Goal: Task Accomplishment & Management: Manage account settings

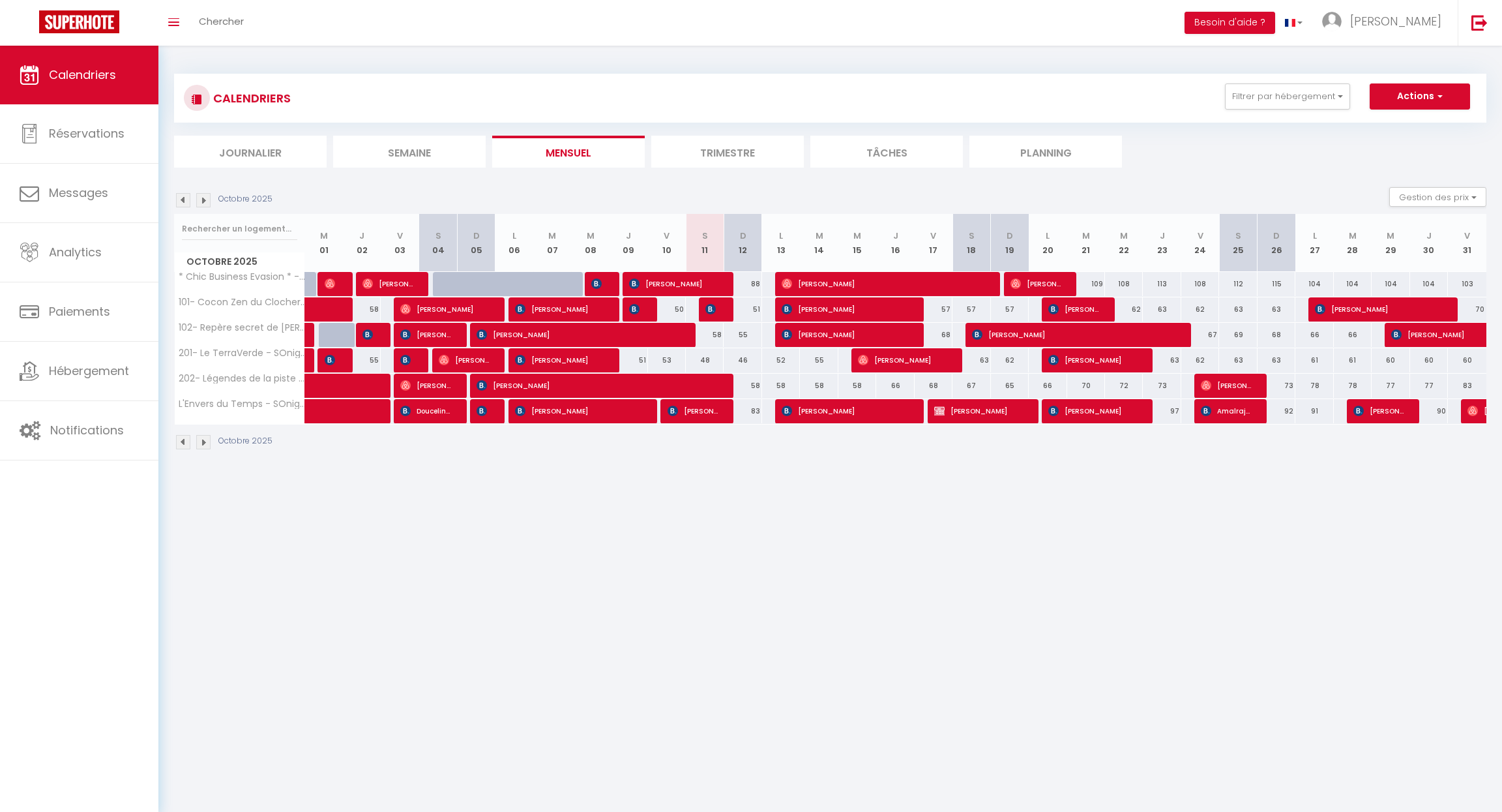
select select
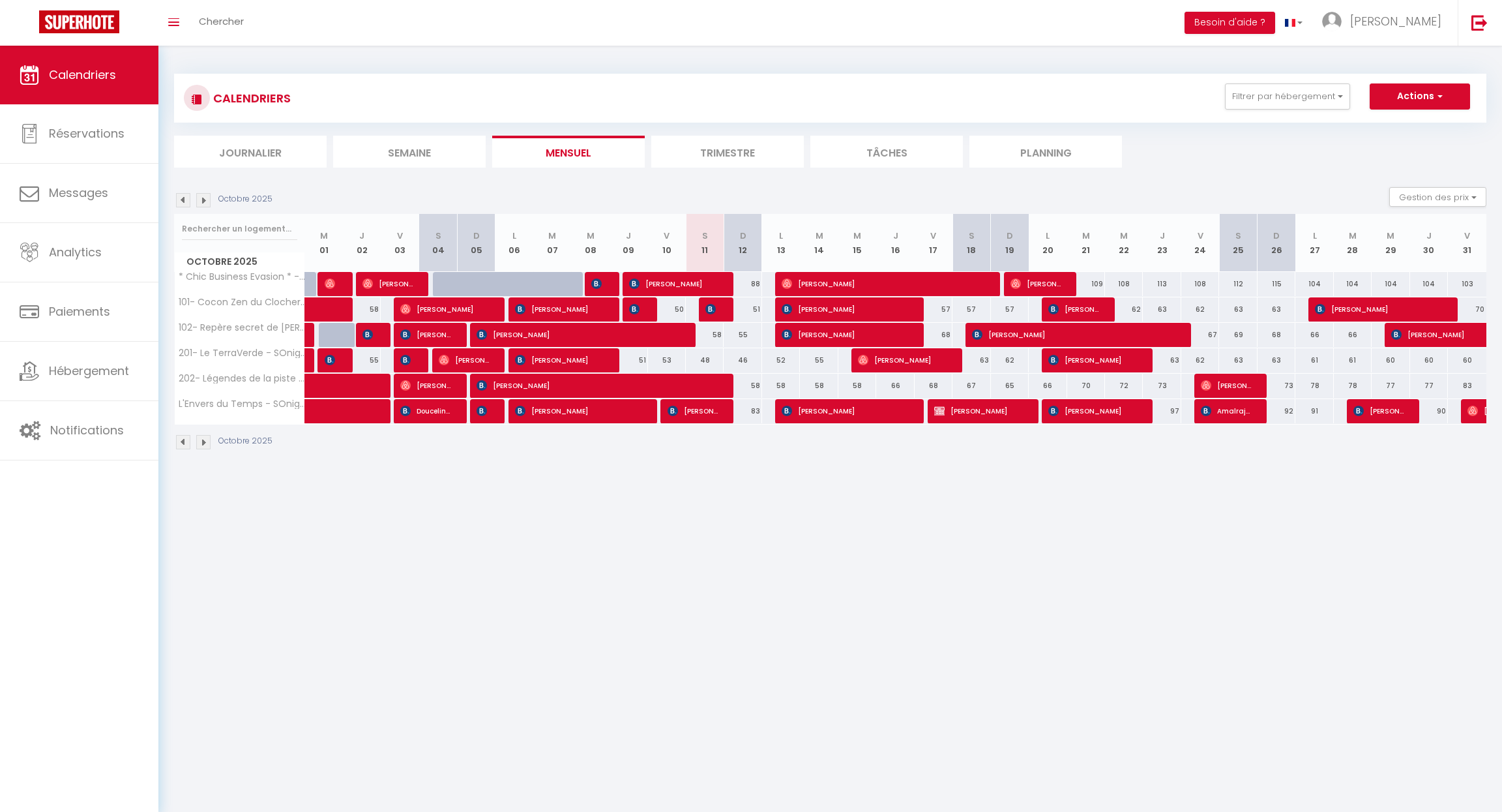
click at [576, 307] on span "[PERSON_NAME]" at bounding box center [559, 309] width 88 height 25
select select "OK"
select select "KO"
select select "0"
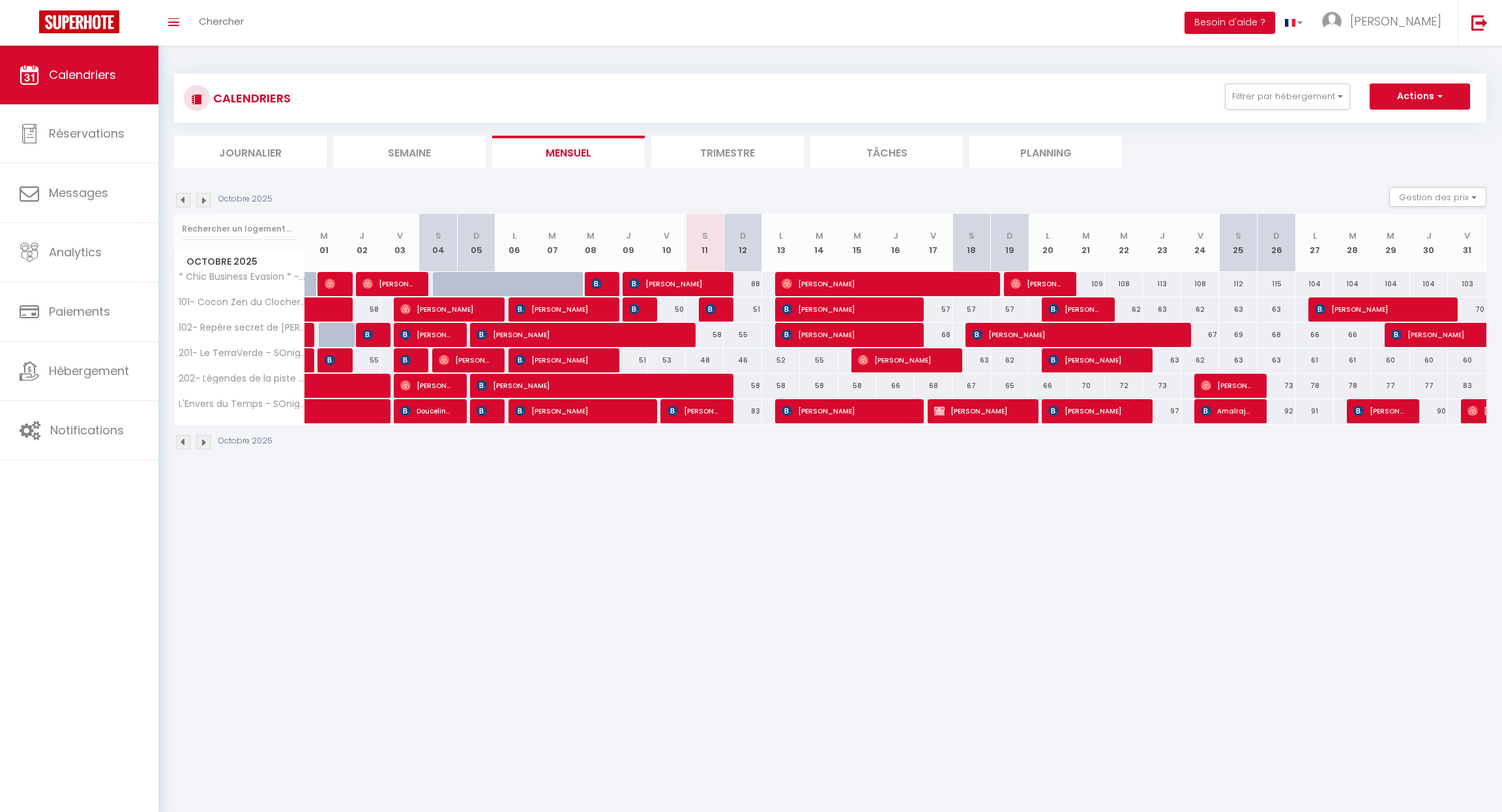
select select "1"
select select
select select "24218"
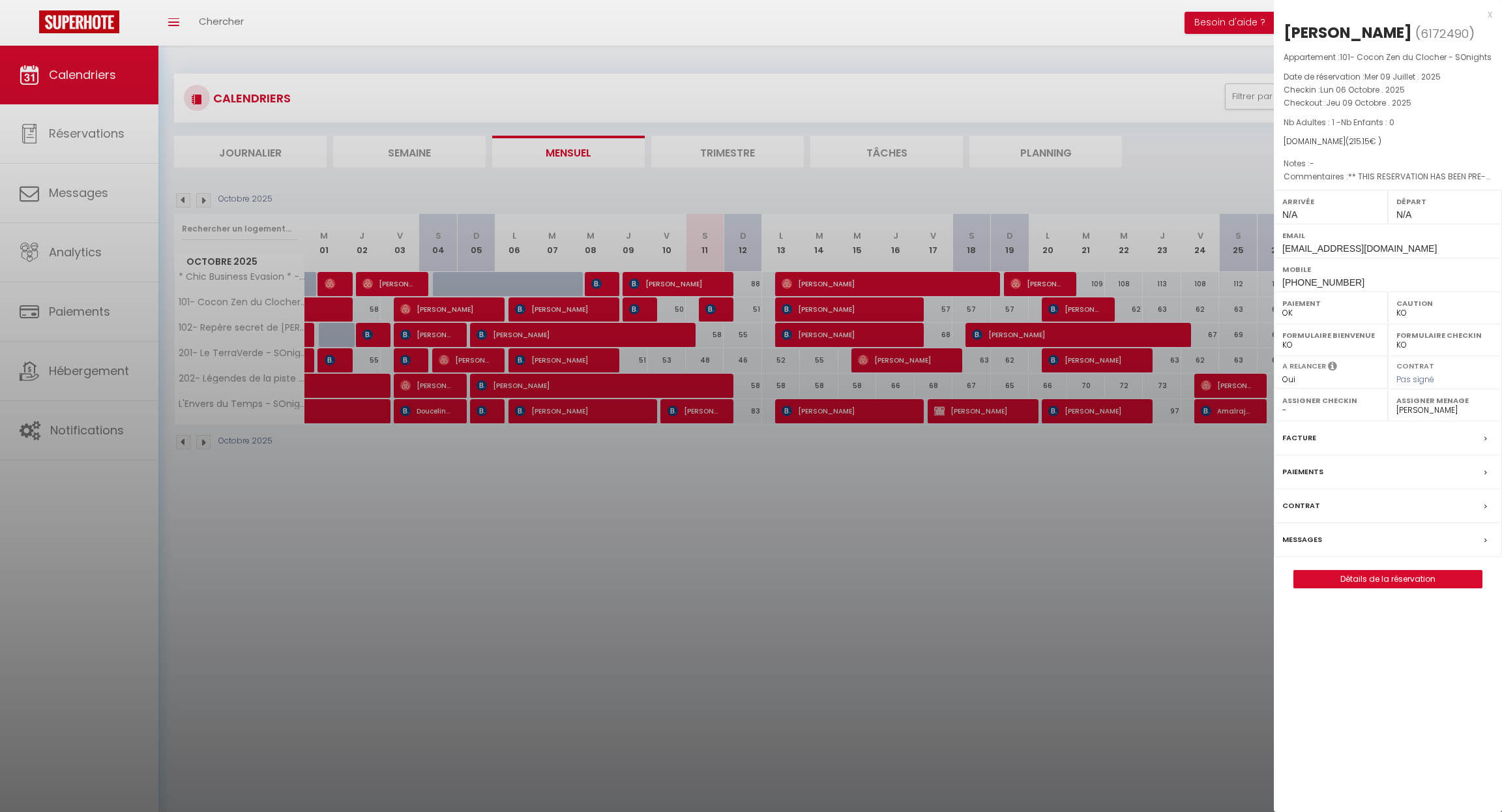
click at [1410, 578] on link "Détails de la réservation" at bounding box center [1388, 578] width 188 height 17
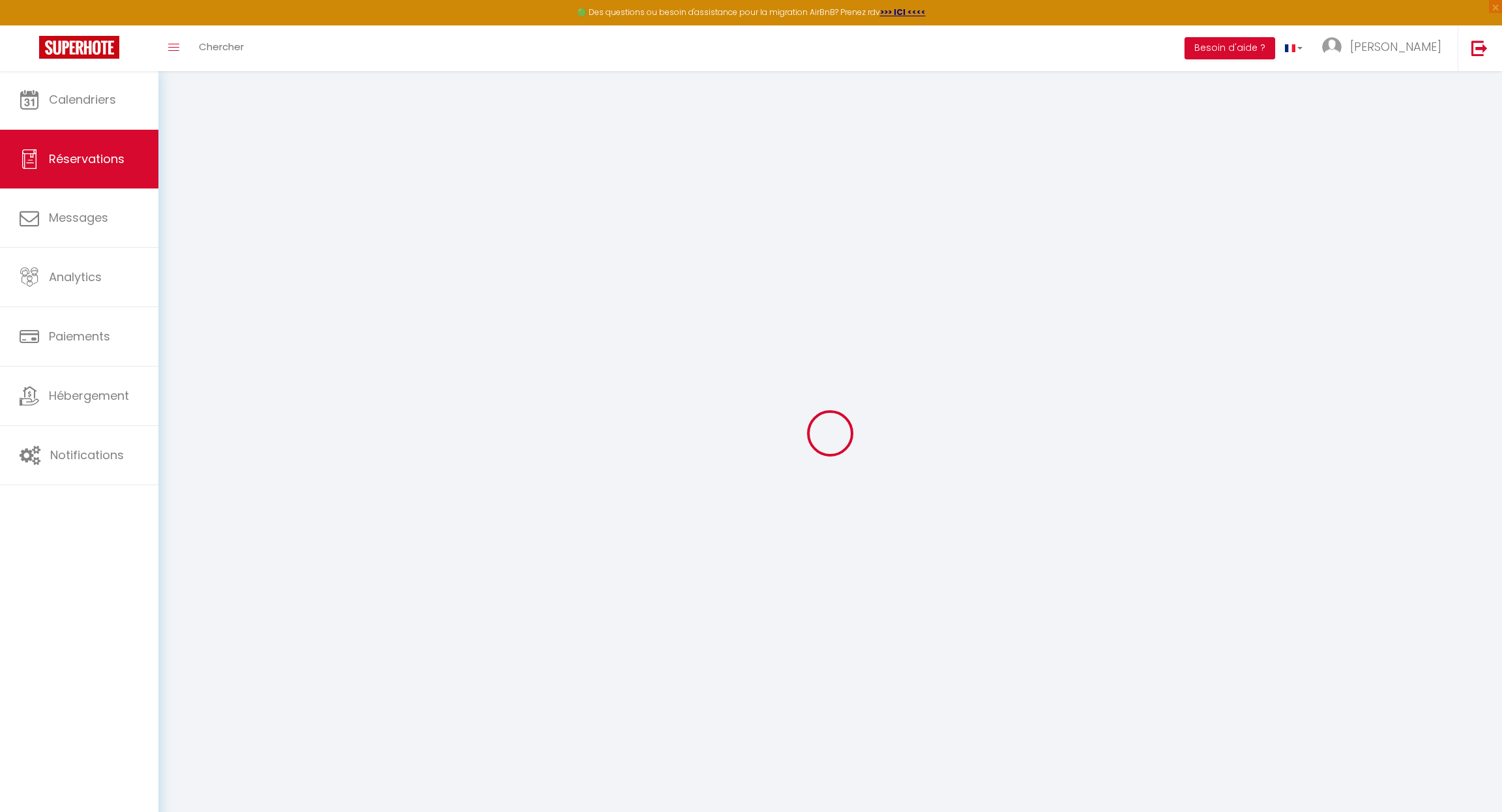
select select
checkbox input "false"
type textarea "** THIS RESERVATION HAS BEEN PRE-PAID ** BOOKING NOTE : Payment charge is EUR 3…"
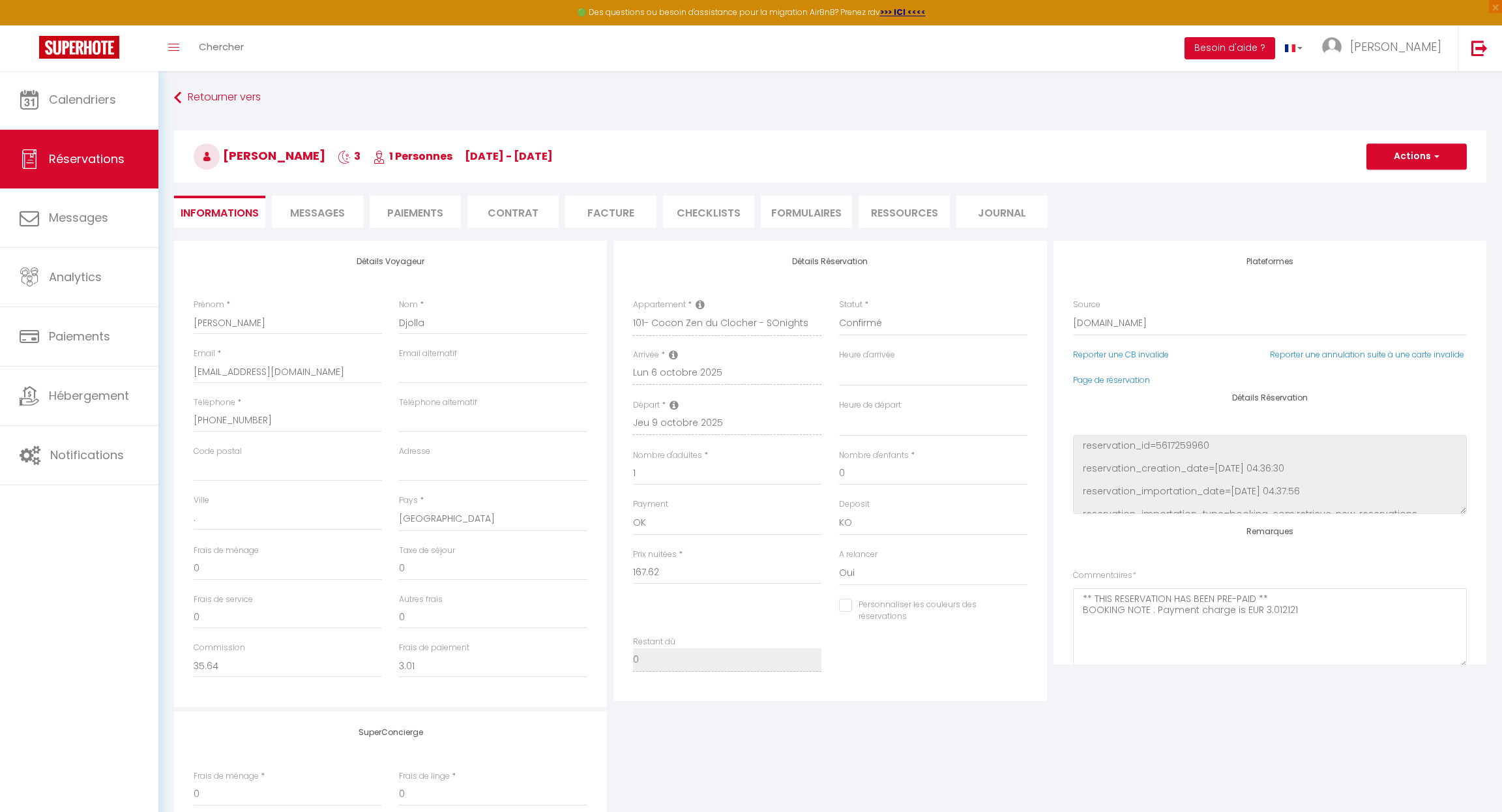
type input "42"
type input "5.53"
select select
checkbox input "false"
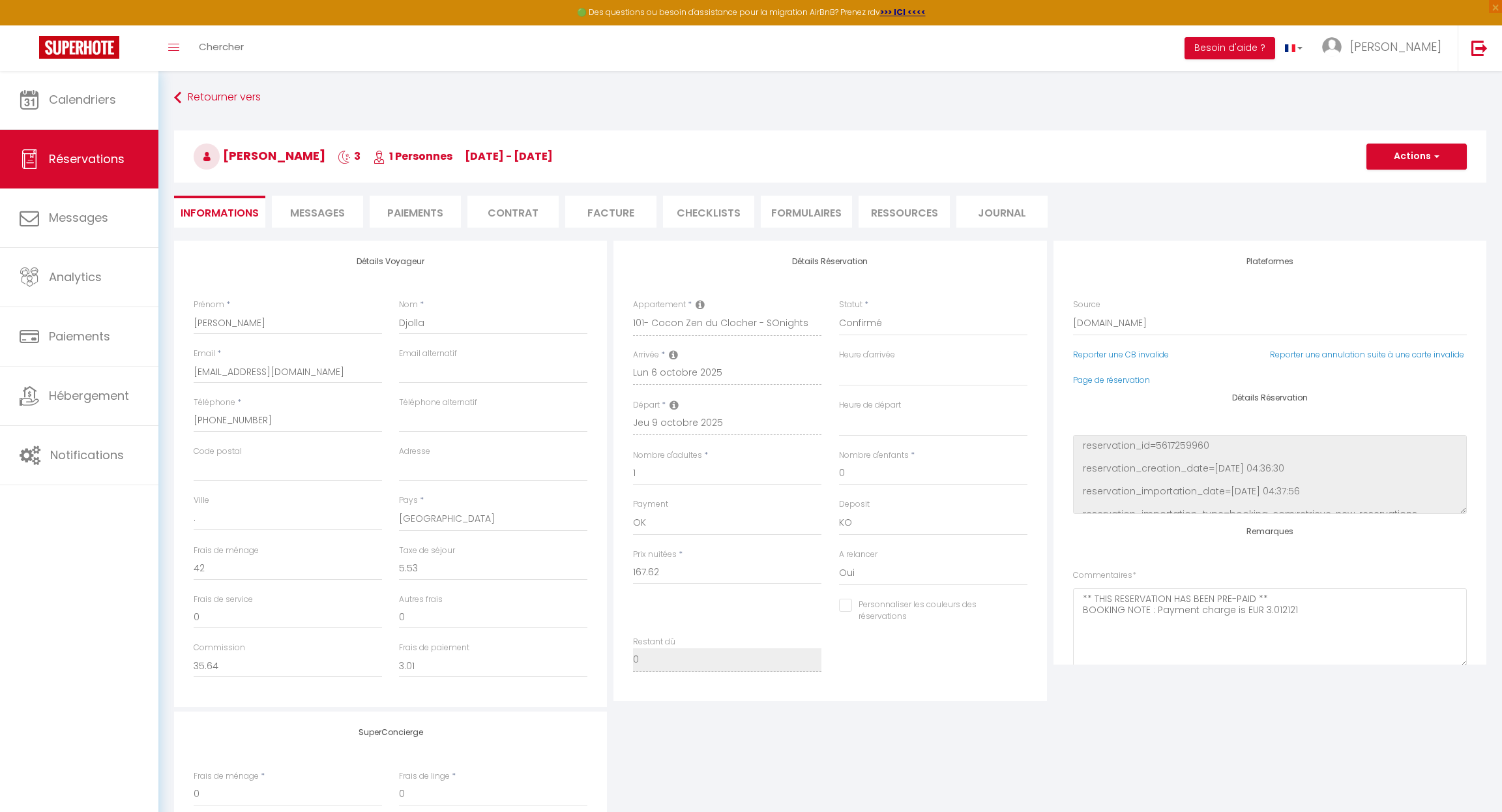
select select
click at [316, 210] on span "Messages" at bounding box center [318, 213] width 55 height 15
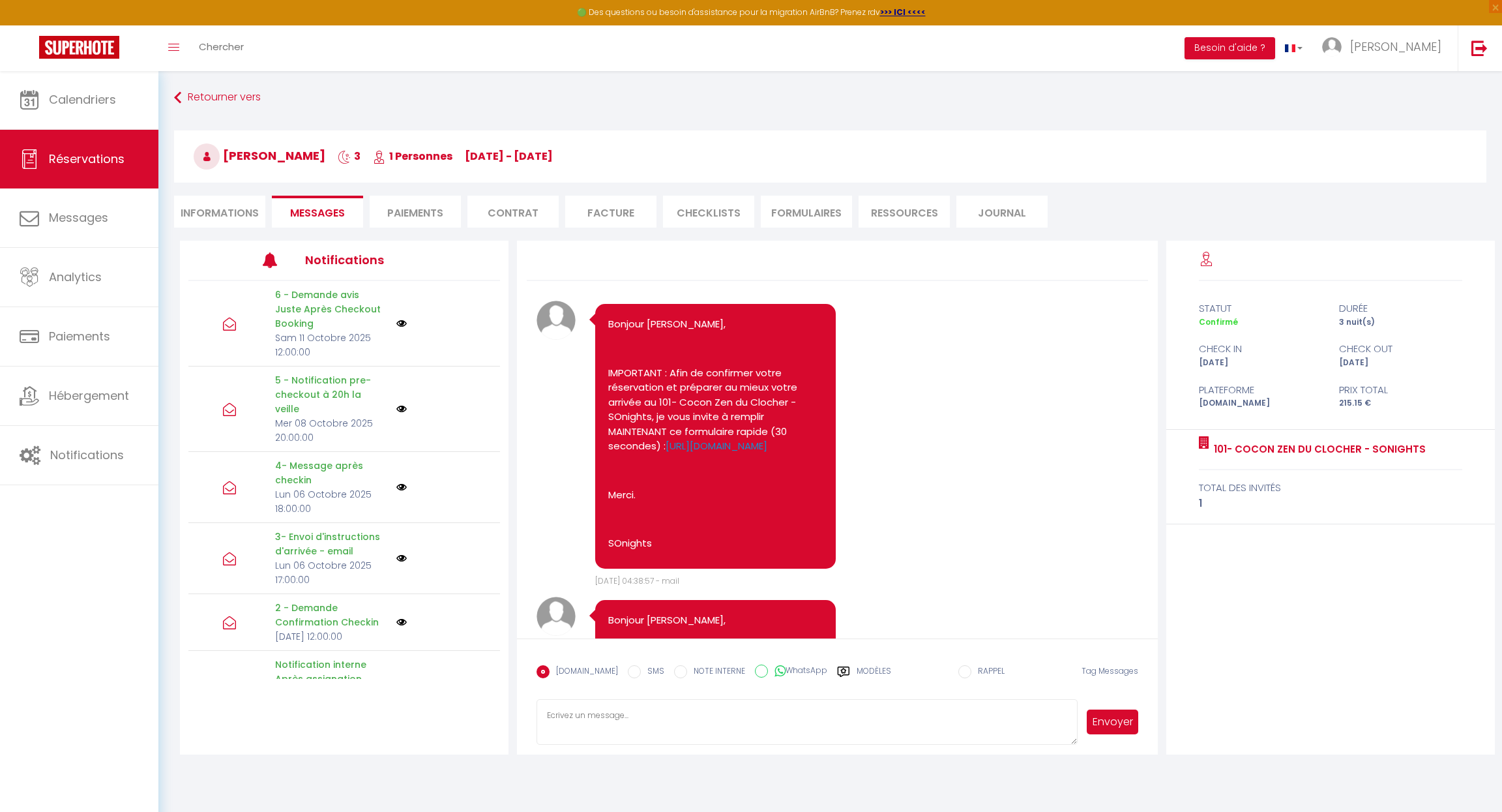
click at [603, 210] on li "Facture" at bounding box center [611, 211] width 91 height 32
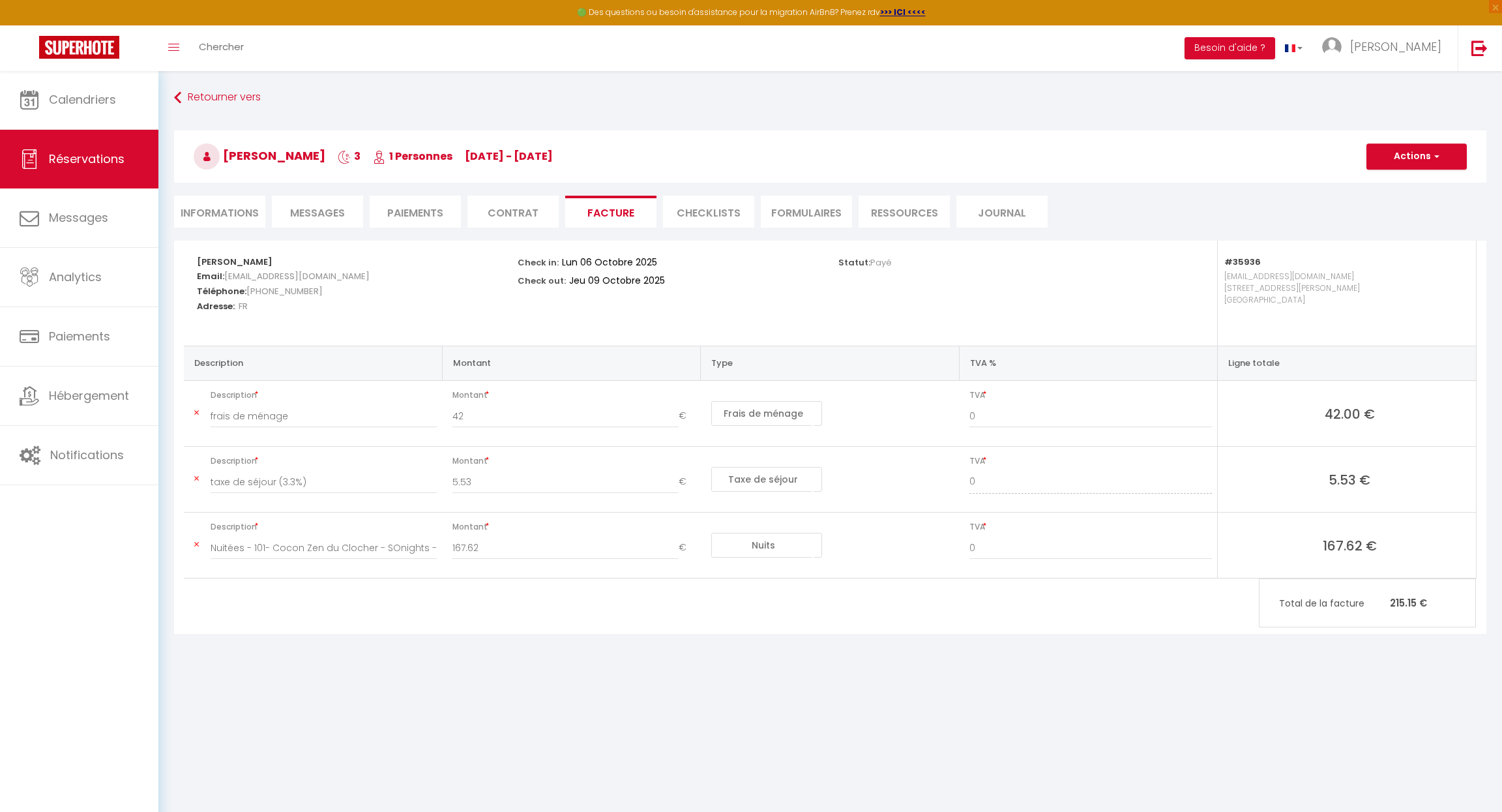
click at [1437, 139] on h3 "[PERSON_NAME] 3 1 Personnes [DATE] - [DATE]" at bounding box center [830, 156] width 1312 height 52
click at [1433, 150] on button "Actions" at bounding box center [1416, 156] width 101 height 26
click at [1391, 224] on link "Envoyer la facture" at bounding box center [1407, 219] width 110 height 17
type input "[EMAIL_ADDRESS][DOMAIN_NAME]"
select select "fr"
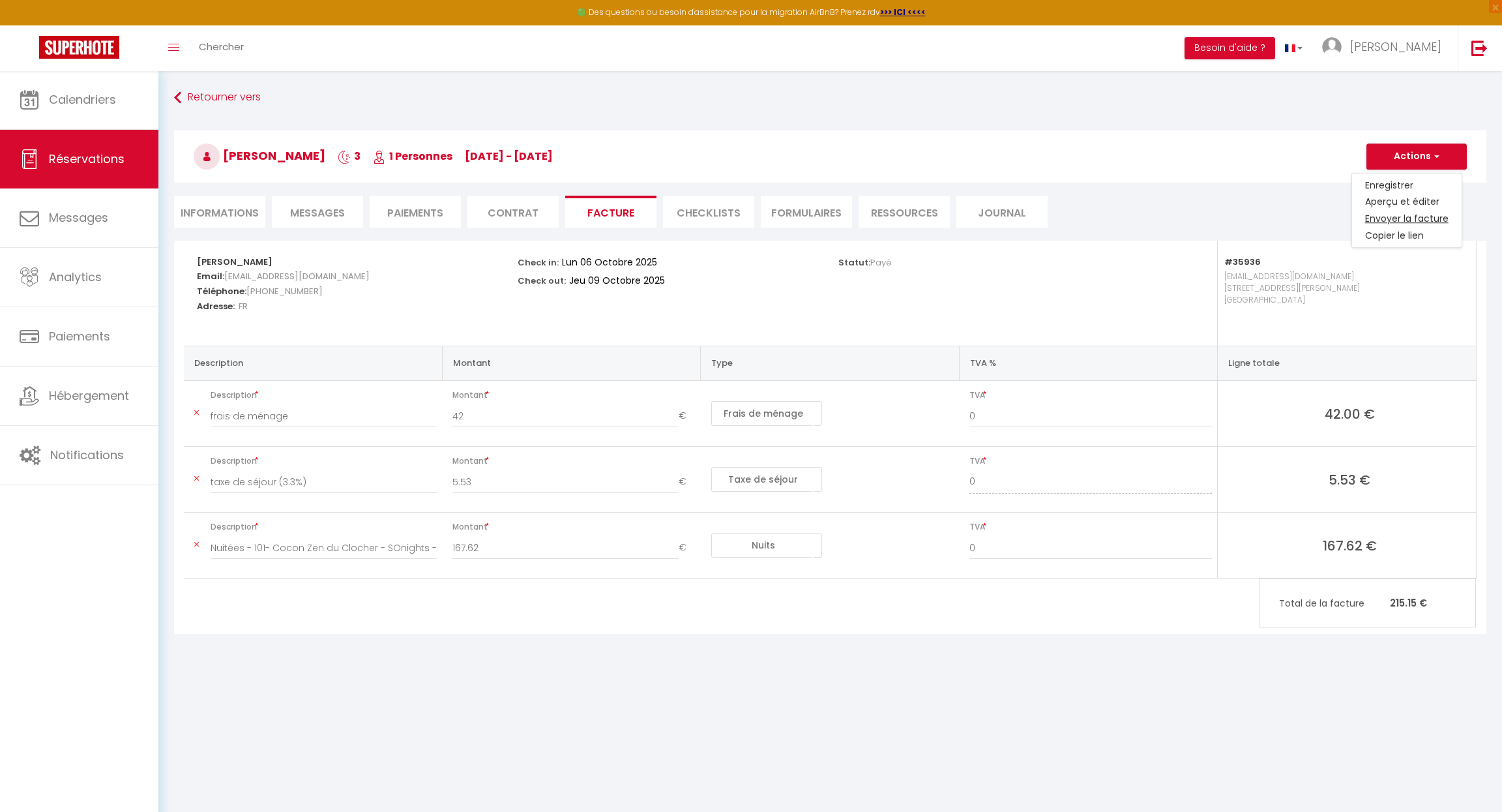
type input "Votre facture 6172490 - 101- Cocon Zen du Clocher - SOnights"
type textarea "Bonjour, Voici le lien pour télécharger votre facture : [URL][DOMAIN_NAME] Déta…"
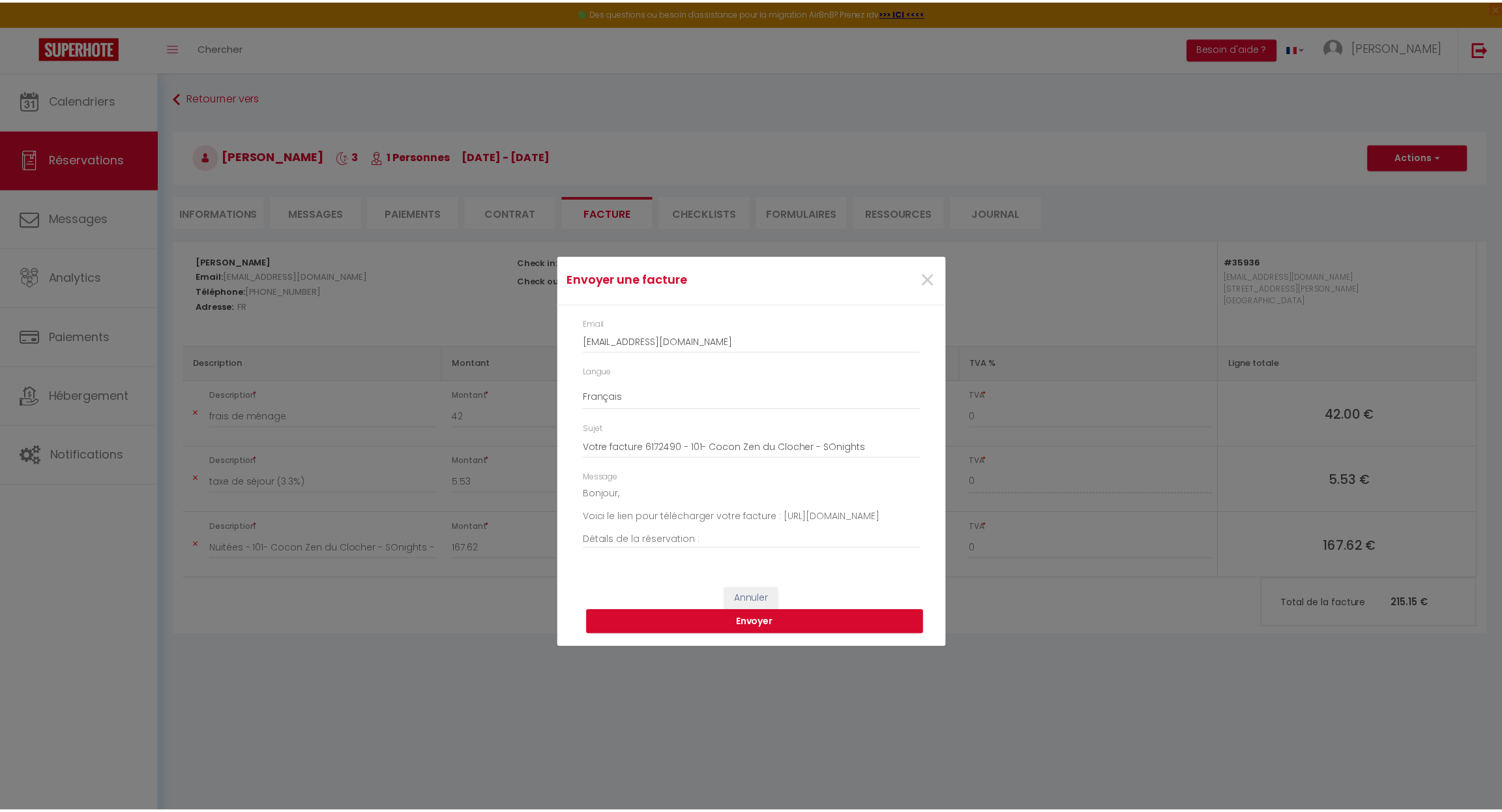
scroll to position [142, 0]
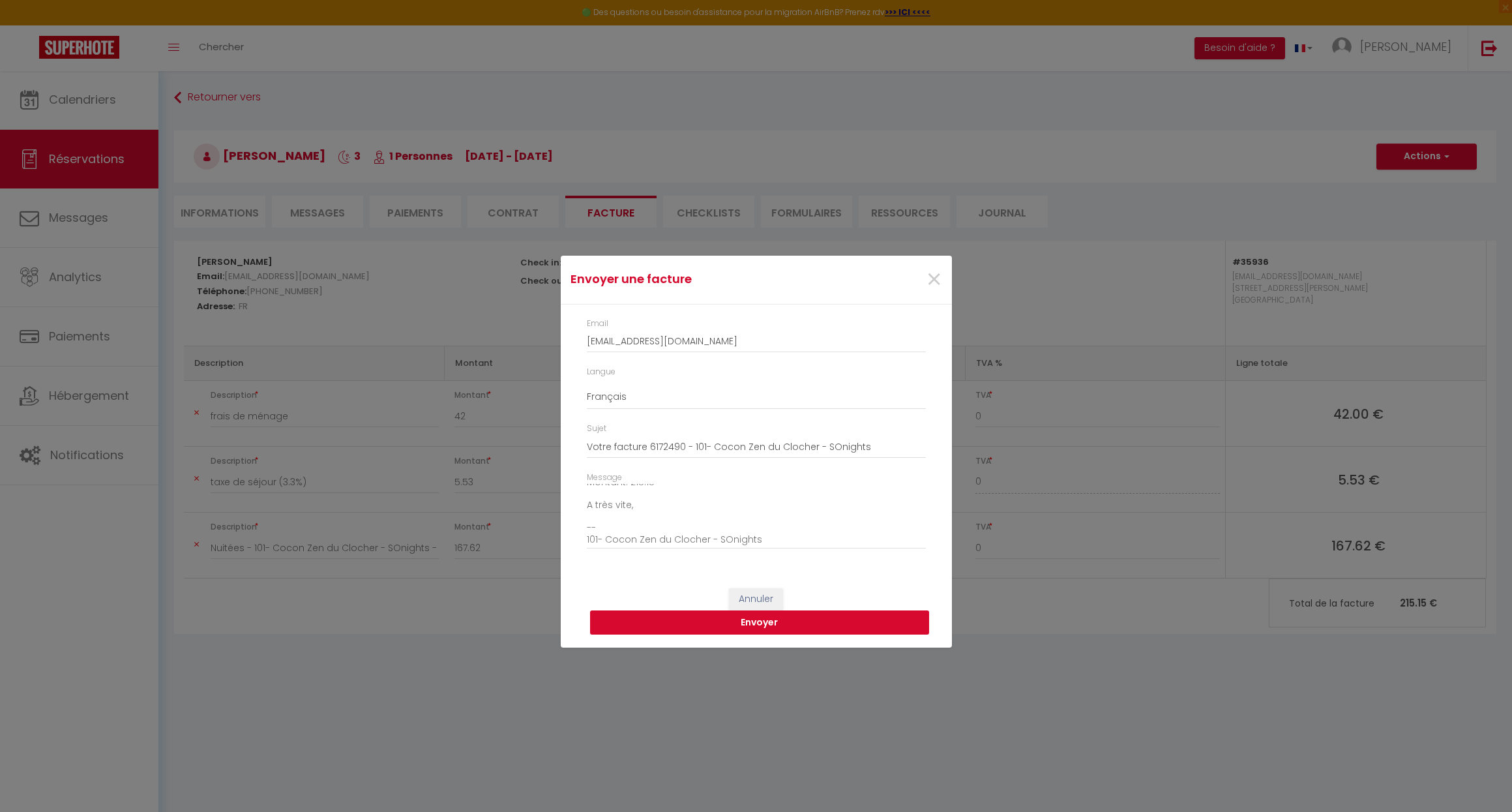
click at [786, 625] on button "Envoyer" at bounding box center [760, 623] width 339 height 25
